Goal: Information Seeking & Learning: Learn about a topic

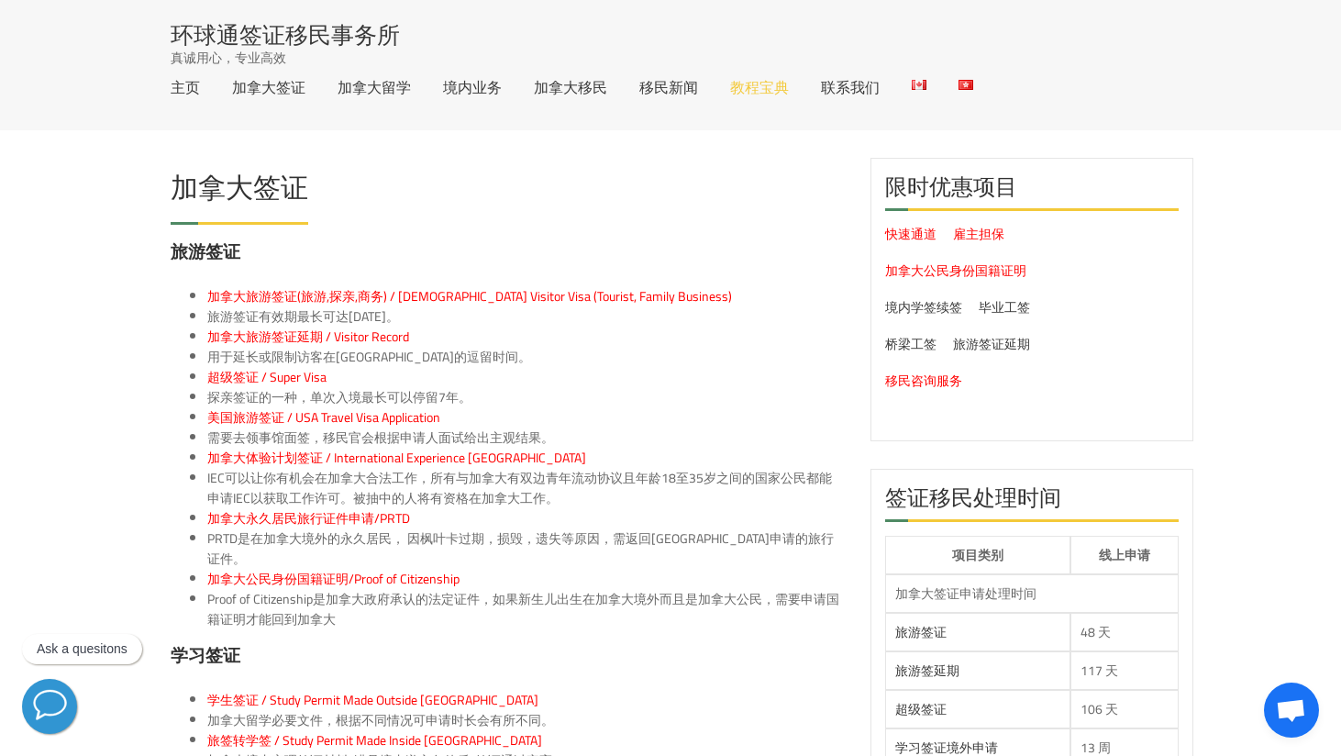
click at [762, 94] on link "教程宝典" at bounding box center [759, 87] width 59 height 15
